Goal: Obtain resource: Download file/media

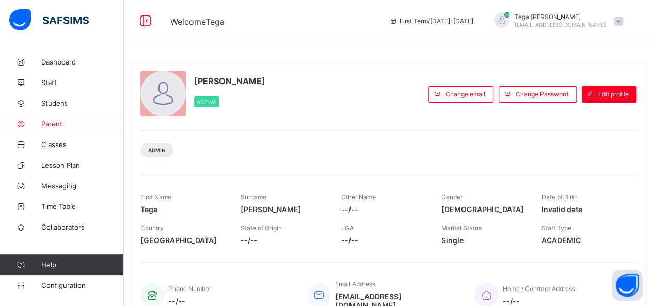
click at [62, 120] on span "Parent" at bounding box center [82, 124] width 83 height 8
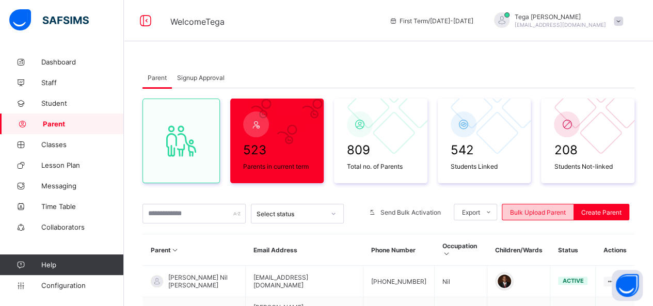
click at [553, 209] on span "Bulk Upload Parent" at bounding box center [538, 212] width 56 height 8
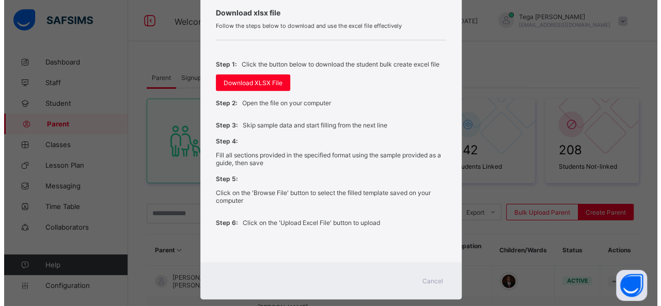
scroll to position [355, 0]
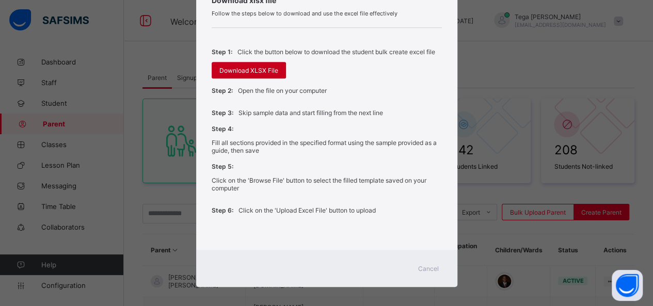
click at [238, 67] on span "Download XLSX File" at bounding box center [248, 71] width 59 height 8
click at [426, 265] on span "Cancel" at bounding box center [428, 269] width 21 height 8
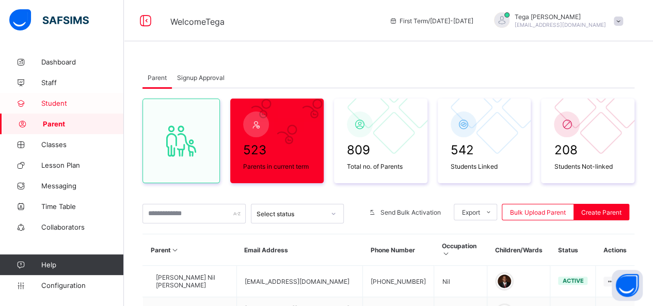
click at [55, 102] on span "Student" at bounding box center [82, 103] width 83 height 8
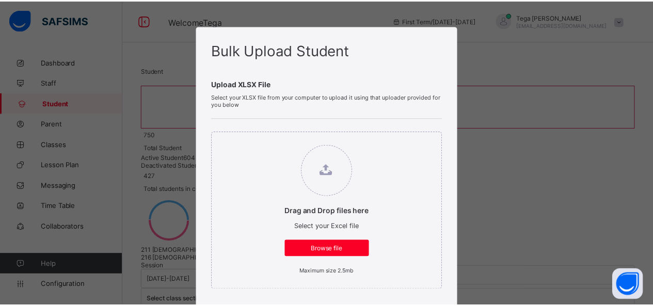
scroll to position [268, 0]
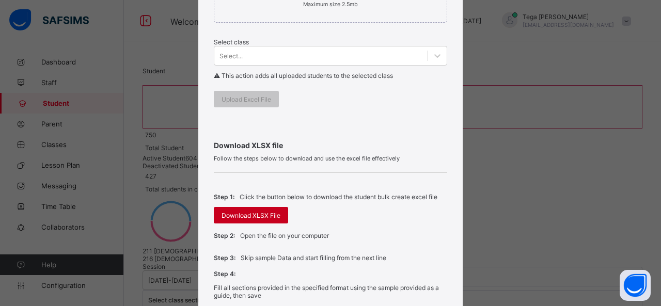
click at [237, 213] on span "Download XLSX File" at bounding box center [250, 216] width 59 height 8
